Goal: Task Accomplishment & Management: Use online tool/utility

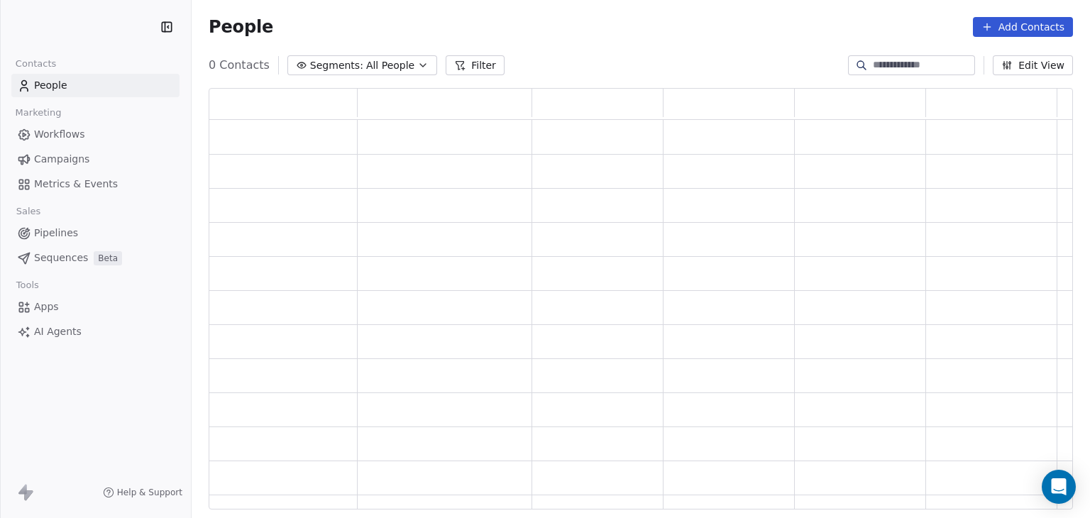
scroll to position [410, 853]
click at [102, 33] on html "Swipe Pages Contacts People Marketing Workflows Campaigns Metrics & Events Sale…" at bounding box center [545, 259] width 1090 height 518
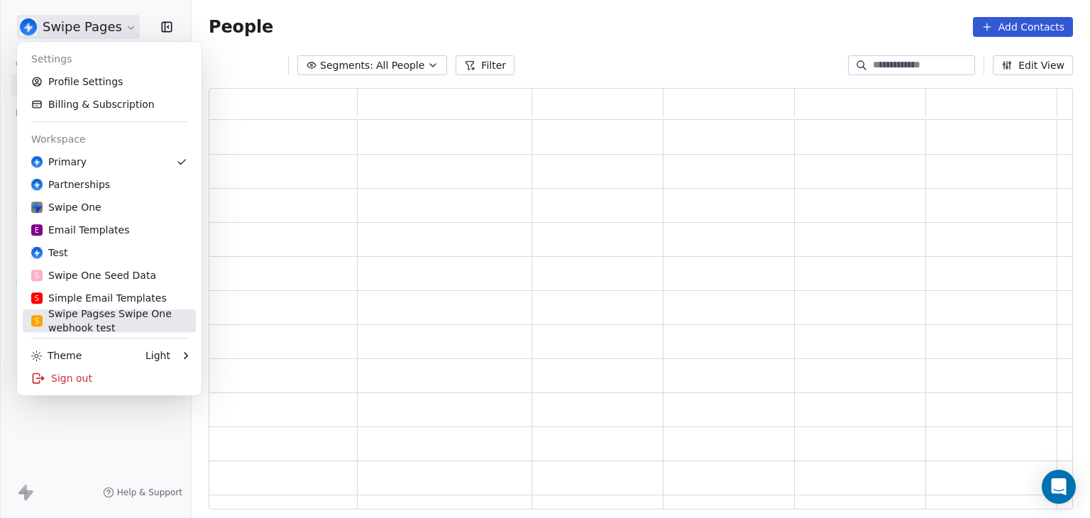
click at [102, 327] on div "S Swipe Pagses Swipe One webhook test" at bounding box center [109, 321] width 156 height 28
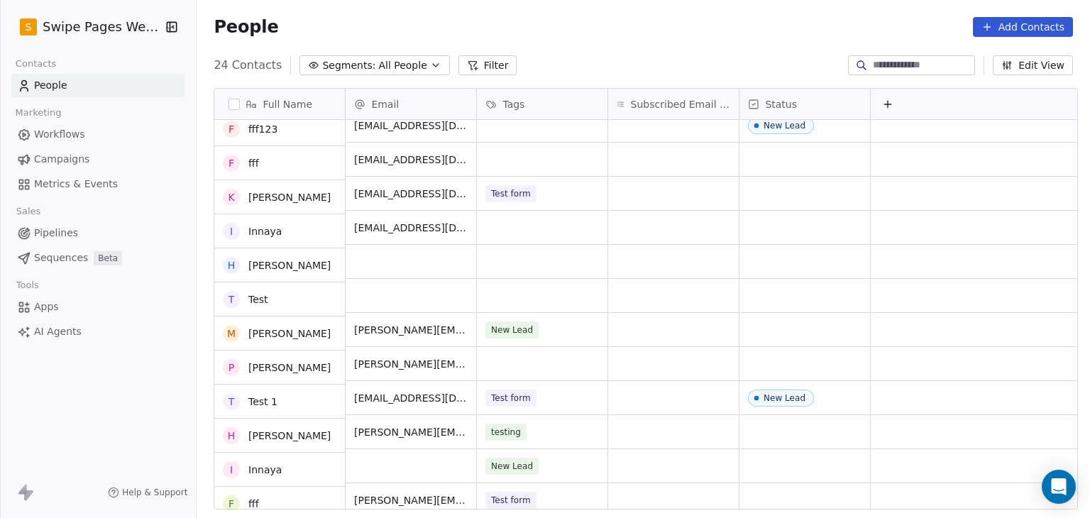
scroll to position [427, 0]
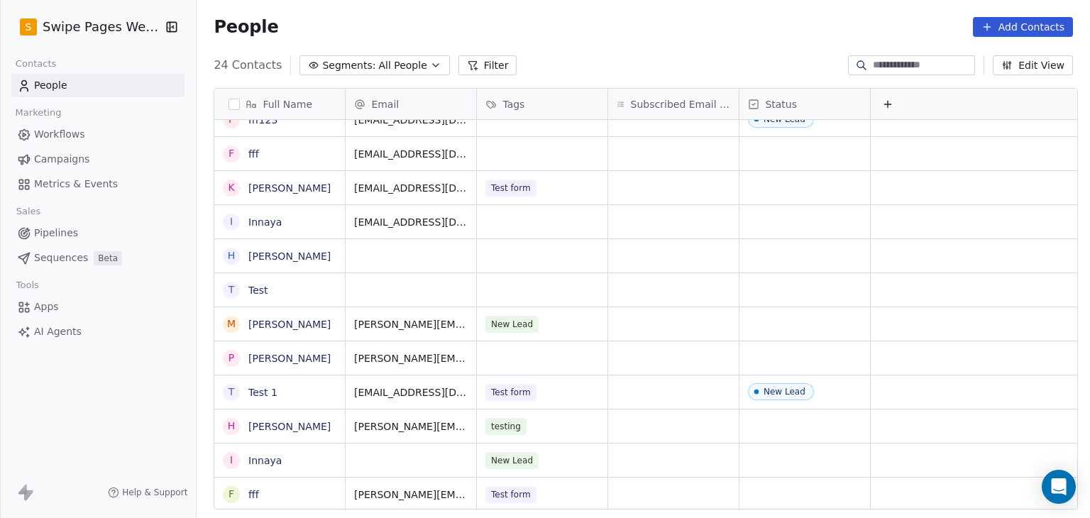
click at [46, 158] on span "Campaigns" at bounding box center [61, 159] width 55 height 15
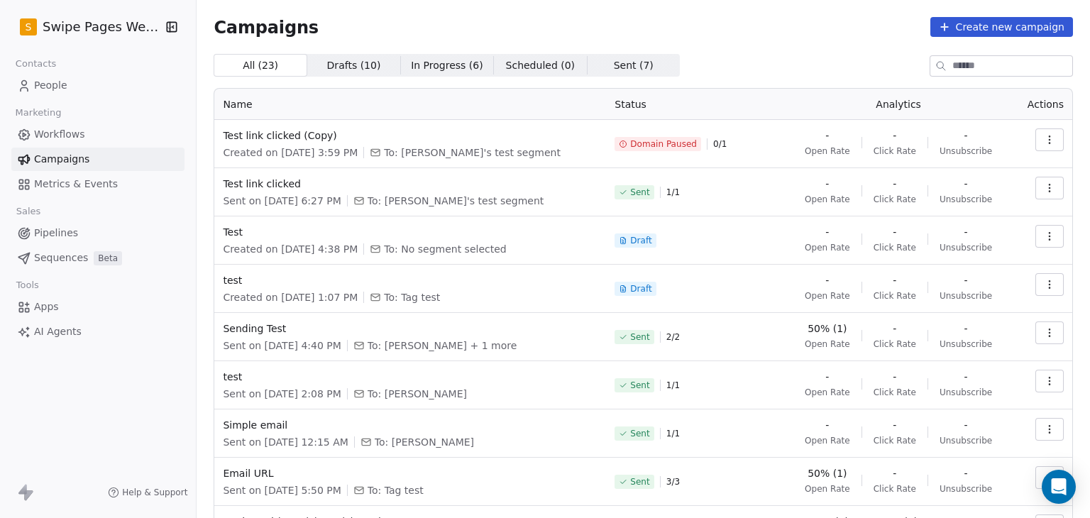
click at [1046, 142] on button "button" at bounding box center [1050, 139] width 28 height 23
click at [500, 128] on html "S Swipe Pages Webhook Contacts People Marketing Workflows Campaigns Metrics & E…" at bounding box center [545, 259] width 1090 height 518
click at [278, 138] on span "Test link clicked (Copy)" at bounding box center [410, 135] width 375 height 14
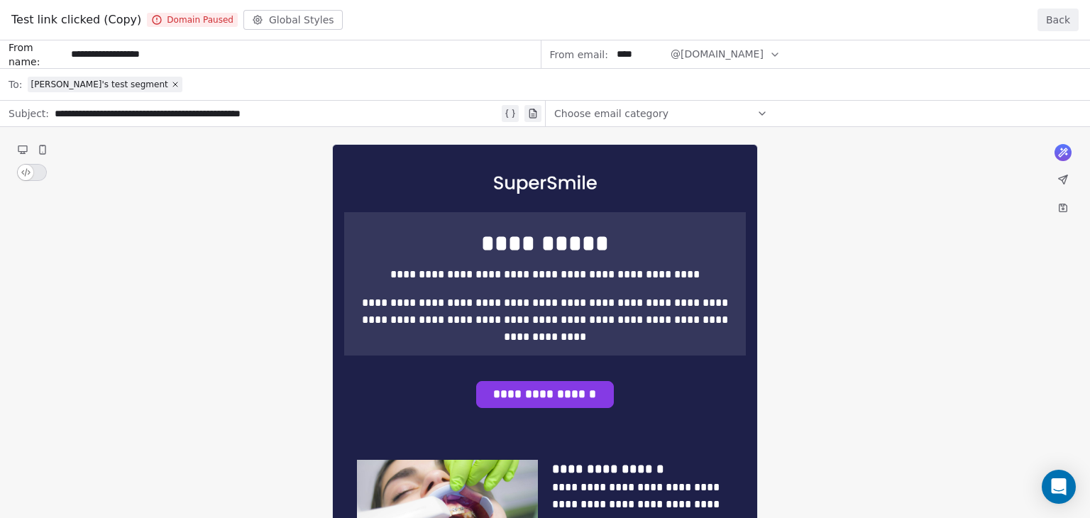
click at [1075, 28] on button "Back" at bounding box center [1058, 20] width 41 height 23
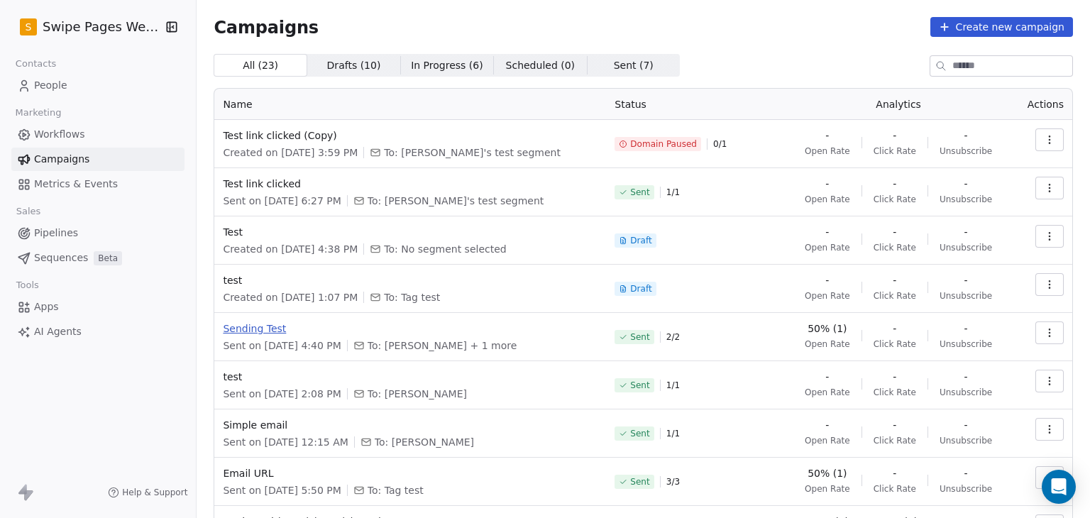
click at [266, 331] on span "Sending Test" at bounding box center [410, 329] width 375 height 14
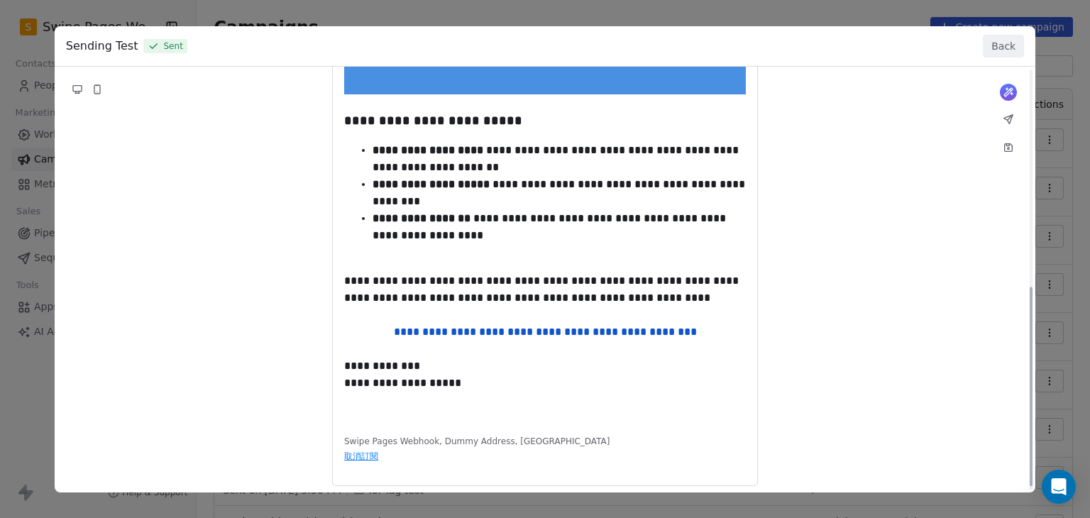
scroll to position [468, 0]
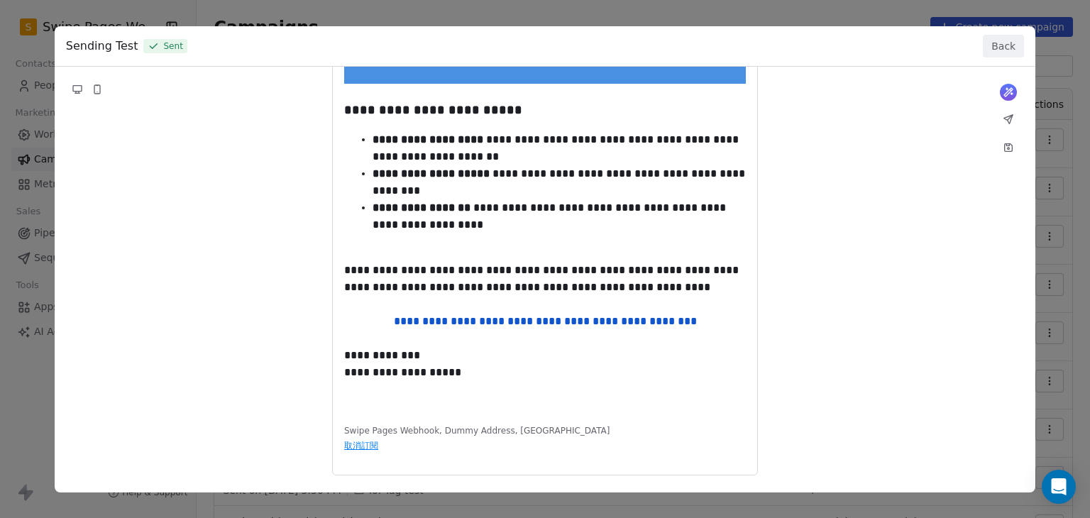
click at [999, 51] on button "Back" at bounding box center [1003, 46] width 41 height 23
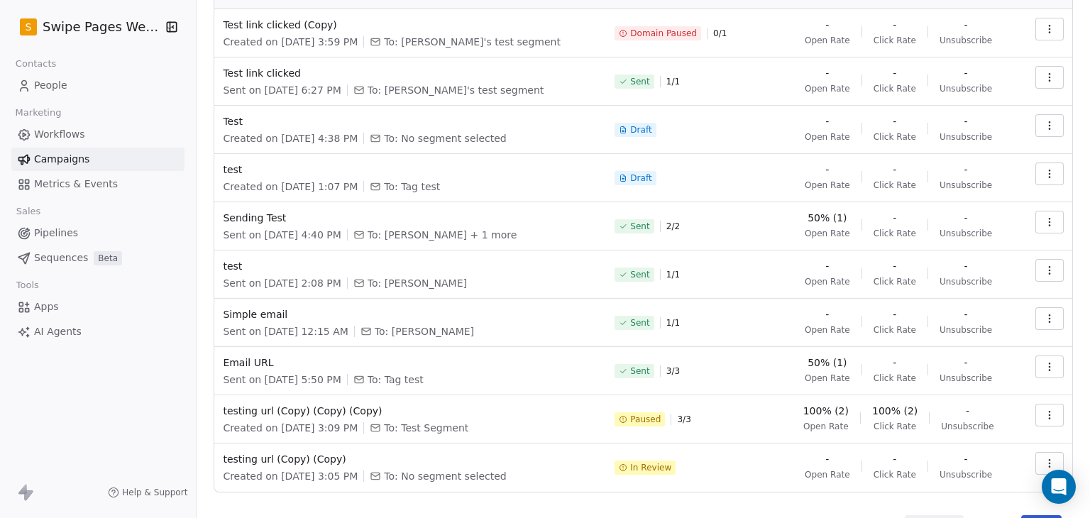
scroll to position [145, 0]
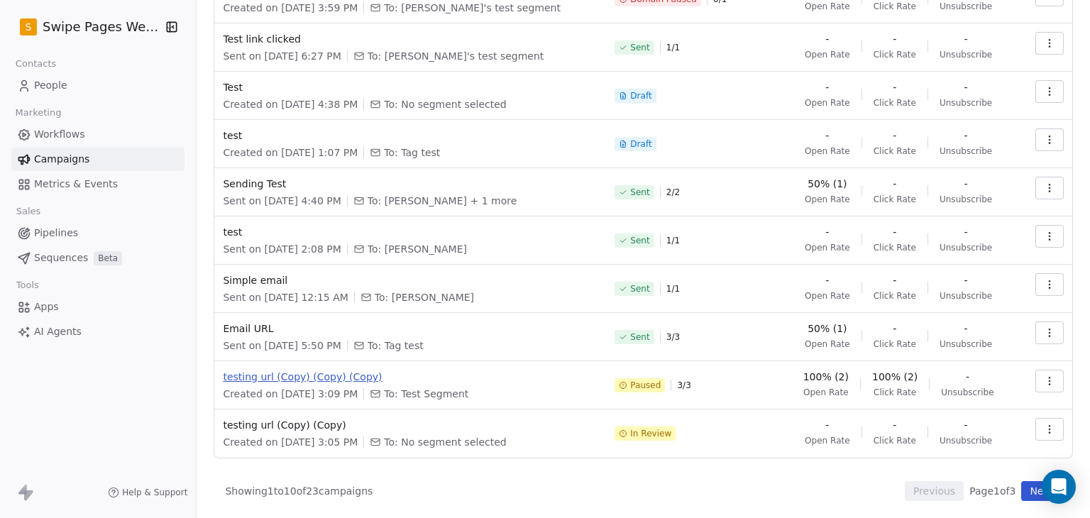
click at [258, 380] on span "testing url (Copy) (Copy) (Copy)" at bounding box center [410, 377] width 375 height 14
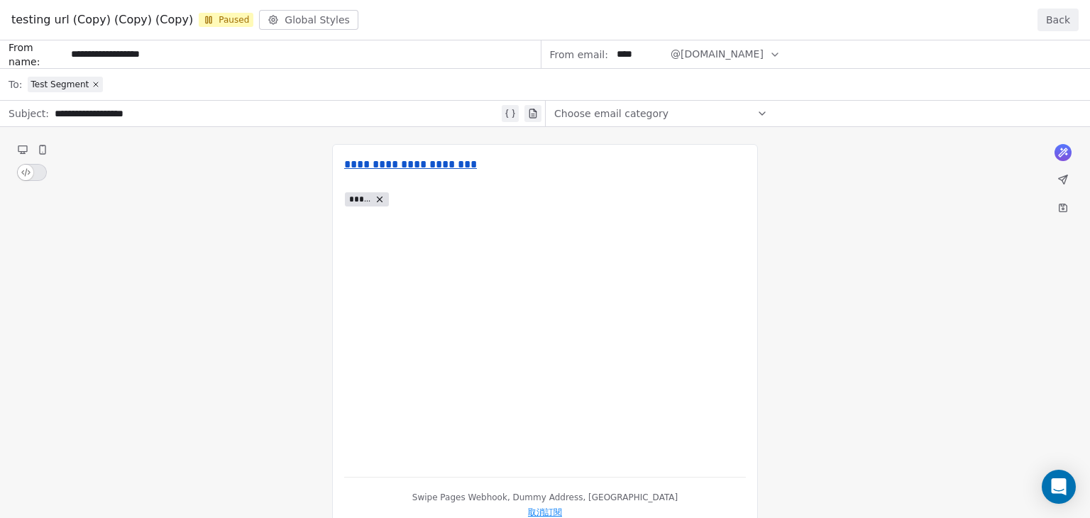
click at [1053, 16] on button "Back" at bounding box center [1058, 20] width 41 height 23
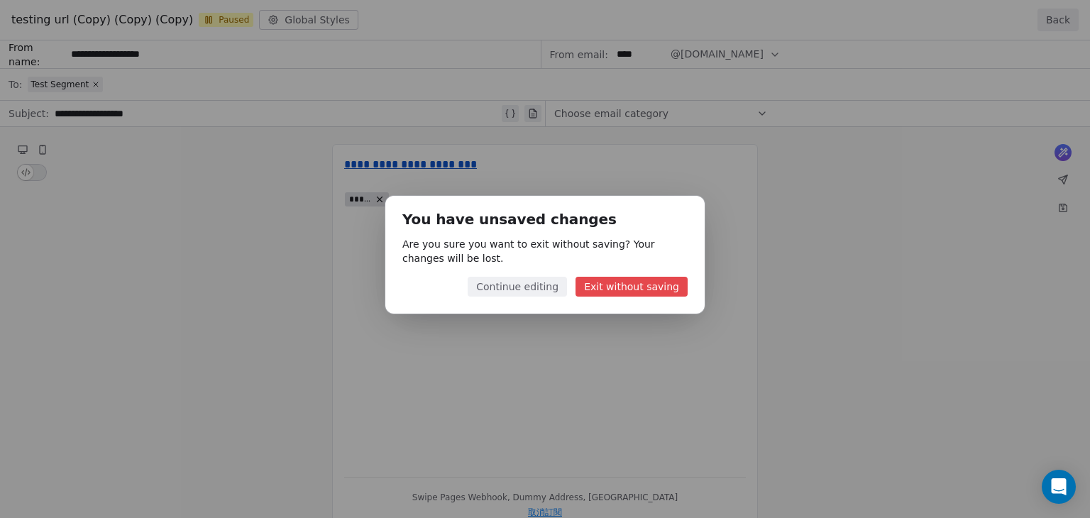
click at [619, 287] on button "Exit without saving" at bounding box center [632, 287] width 112 height 20
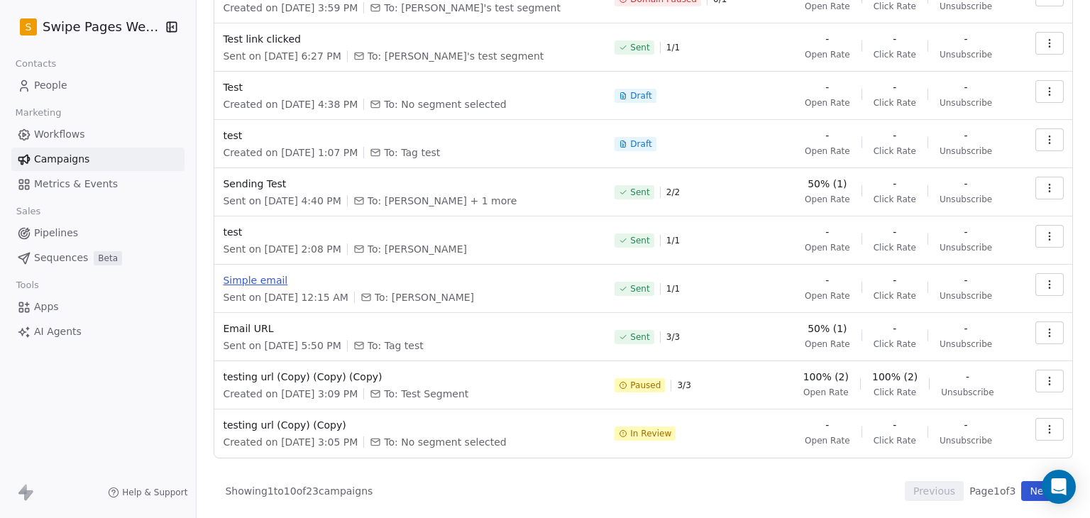
click at [262, 285] on span "Simple email" at bounding box center [410, 280] width 375 height 14
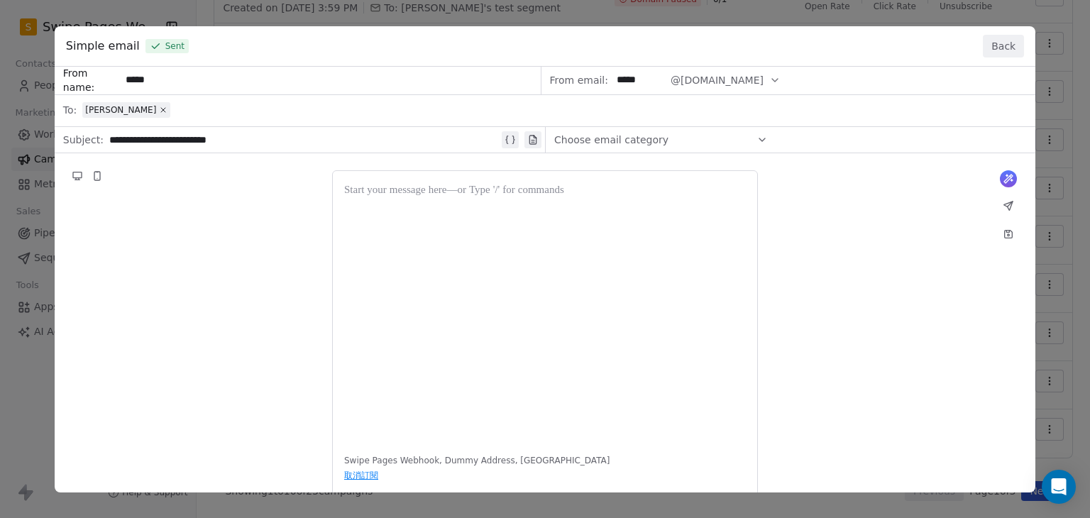
click at [990, 47] on button "Back" at bounding box center [1003, 46] width 41 height 23
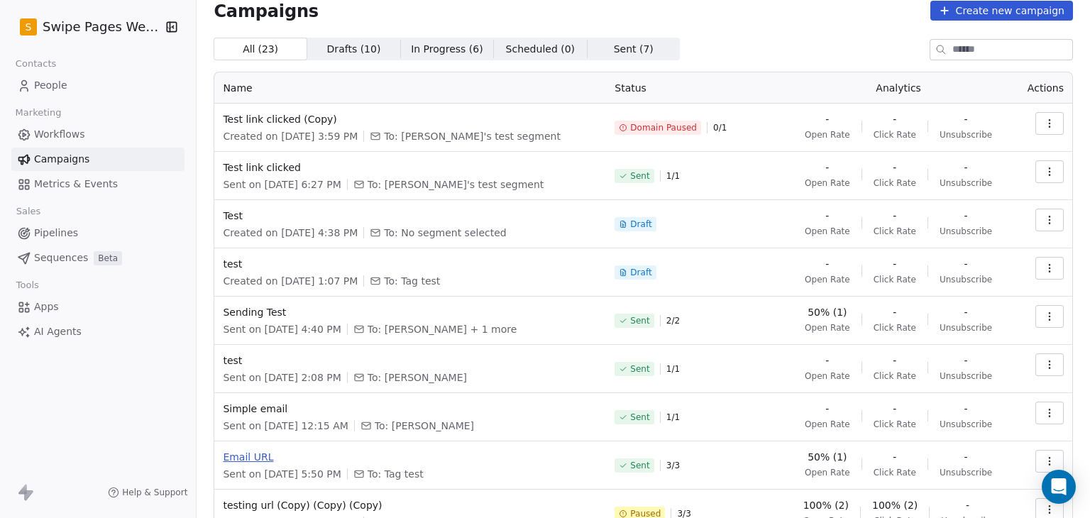
scroll to position [0, 0]
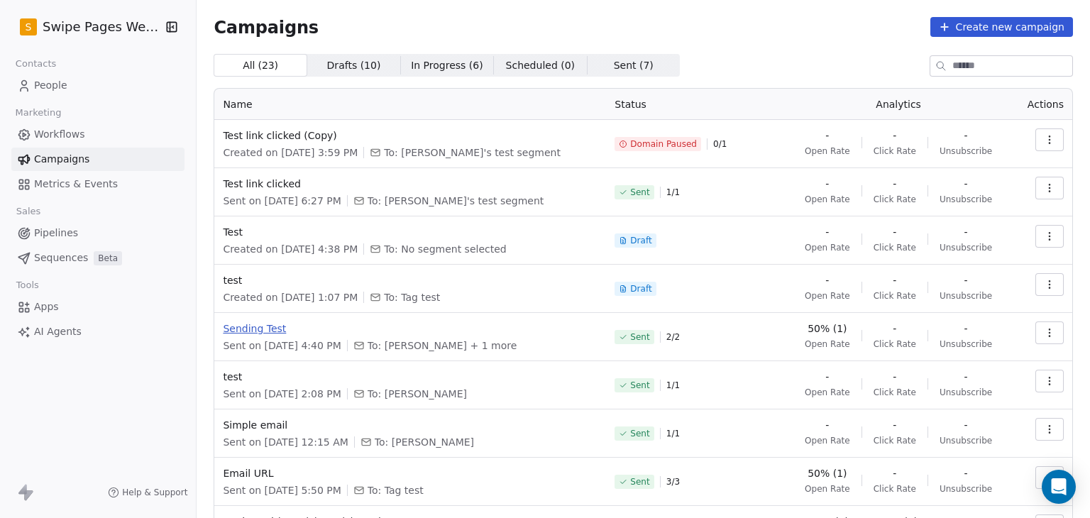
click at [230, 327] on span "Sending Test" at bounding box center [410, 329] width 375 height 14
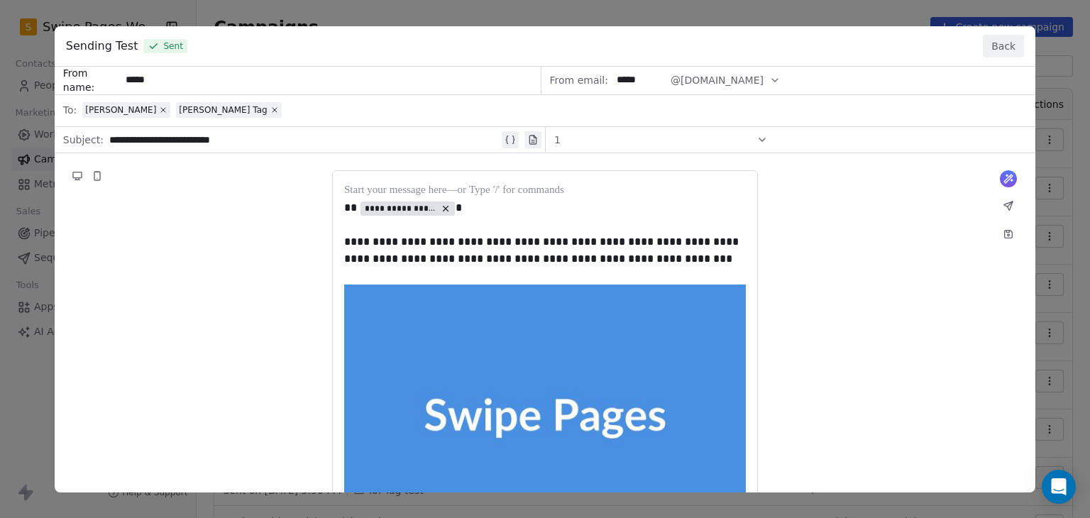
click at [994, 49] on button "Back" at bounding box center [1003, 46] width 41 height 23
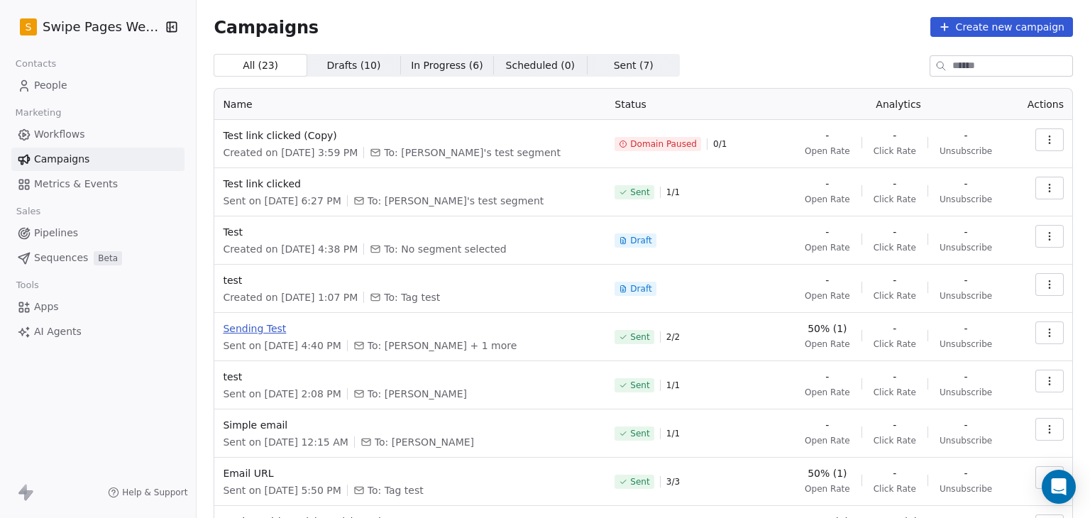
click at [237, 328] on span "Sending Test" at bounding box center [410, 329] width 375 height 14
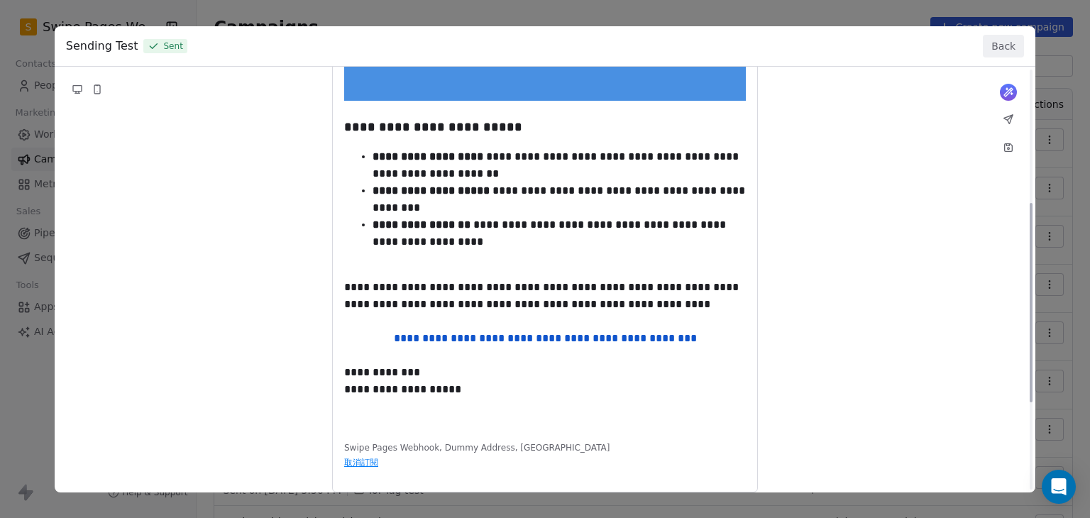
scroll to position [468, 0]
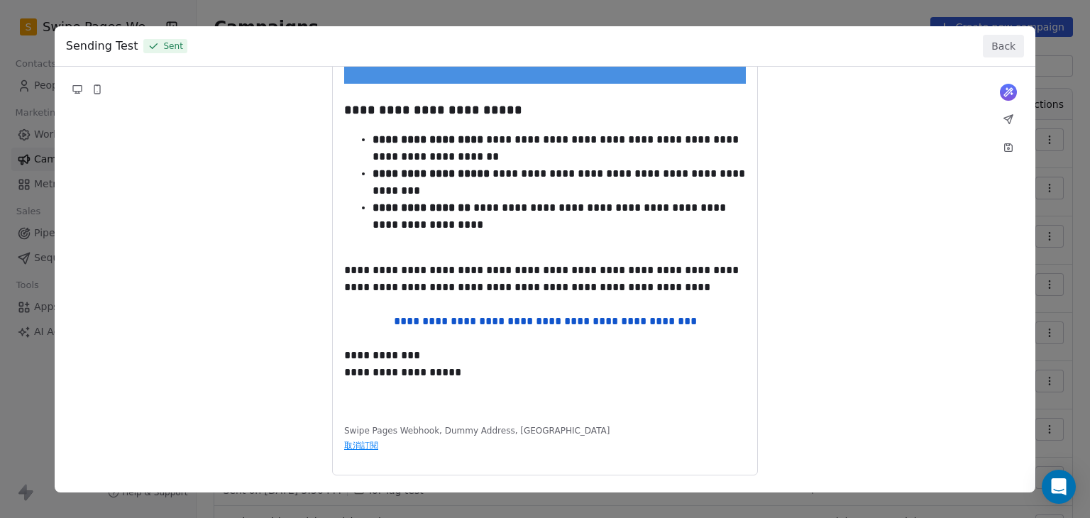
click at [988, 48] on button "Back" at bounding box center [1003, 46] width 41 height 23
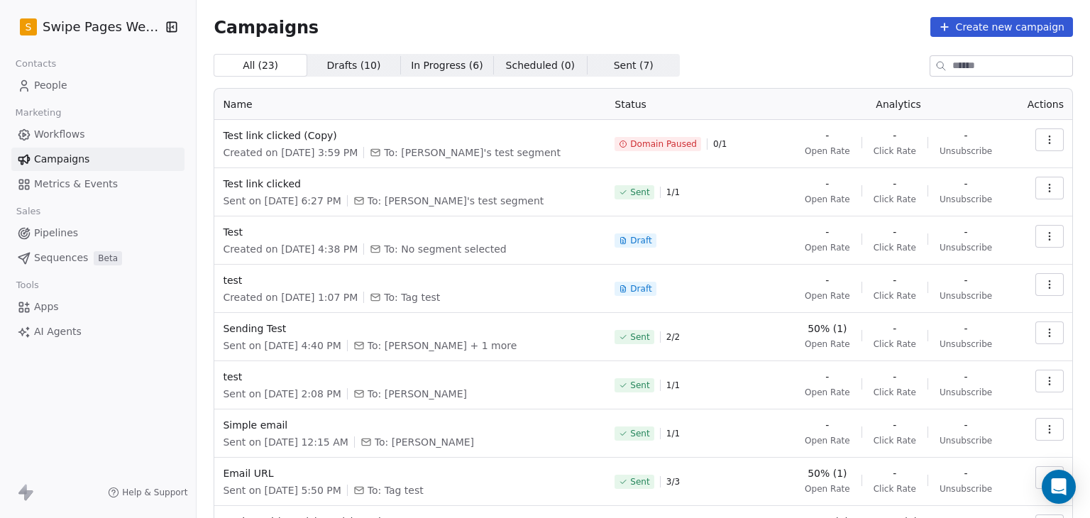
click at [0, 351] on div "S Swipe Pages Webhook Contacts People Marketing Workflows Campaigns Metrics & E…" at bounding box center [98, 259] width 196 height 518
click at [128, 40] on div "S Swipe Pages Webhook" at bounding box center [98, 27] width 196 height 54
click at [121, 26] on html "S Swipe Pages Webhook Contacts People Marketing Workflows Campaigns Metrics & E…" at bounding box center [545, 259] width 1090 height 518
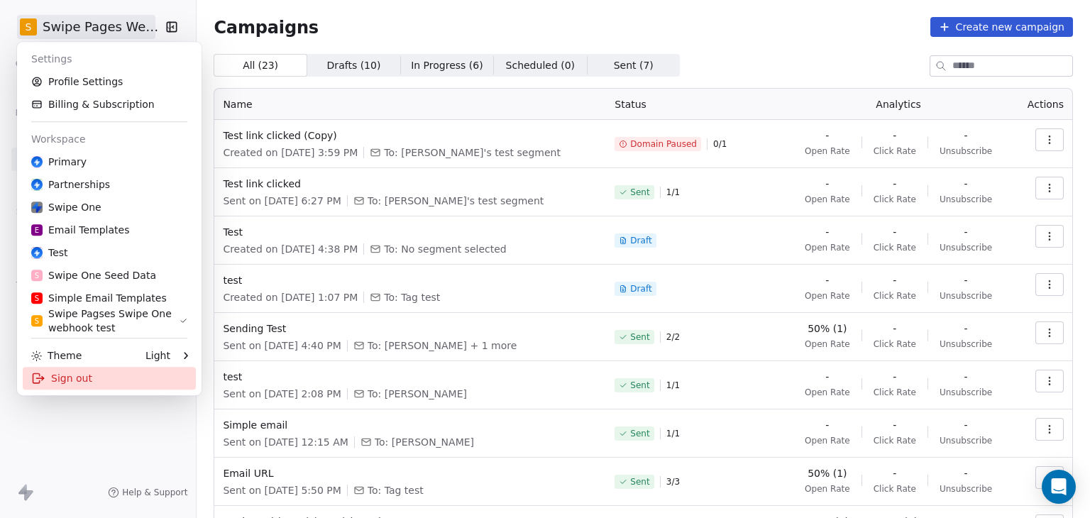
click at [154, 376] on div "Sign out" at bounding box center [109, 378] width 173 height 23
